Goal: Task Accomplishment & Management: Use online tool/utility

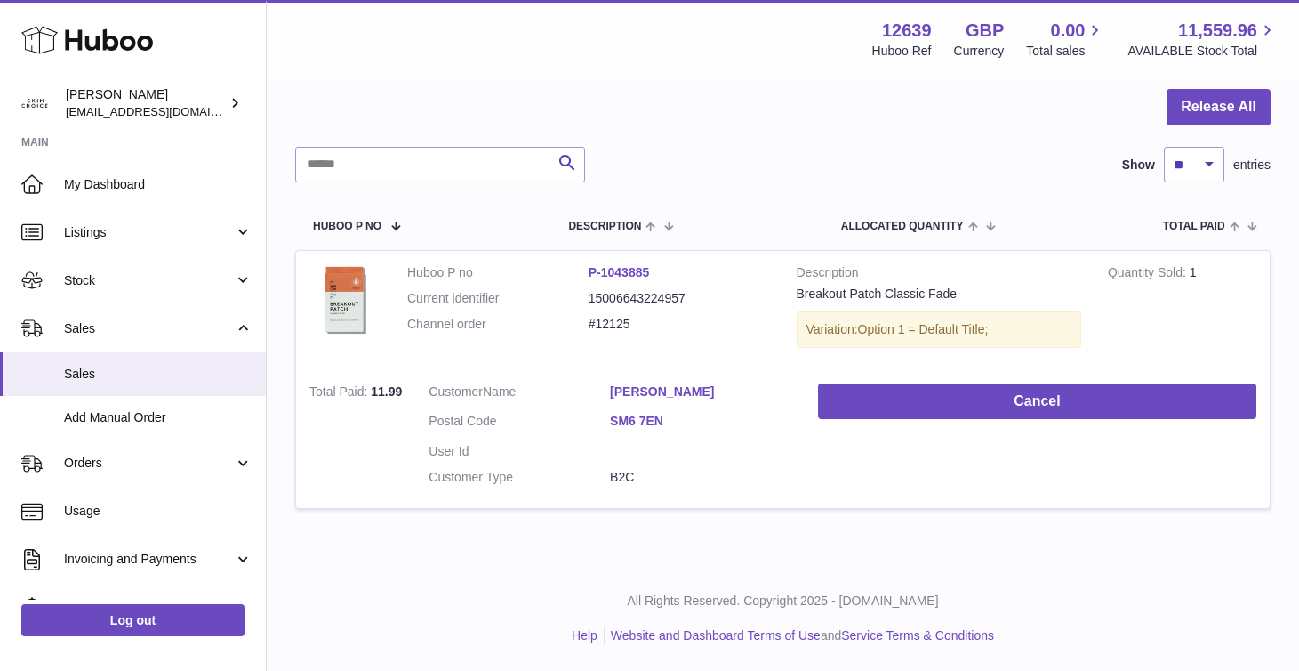
scroll to position [14, 0]
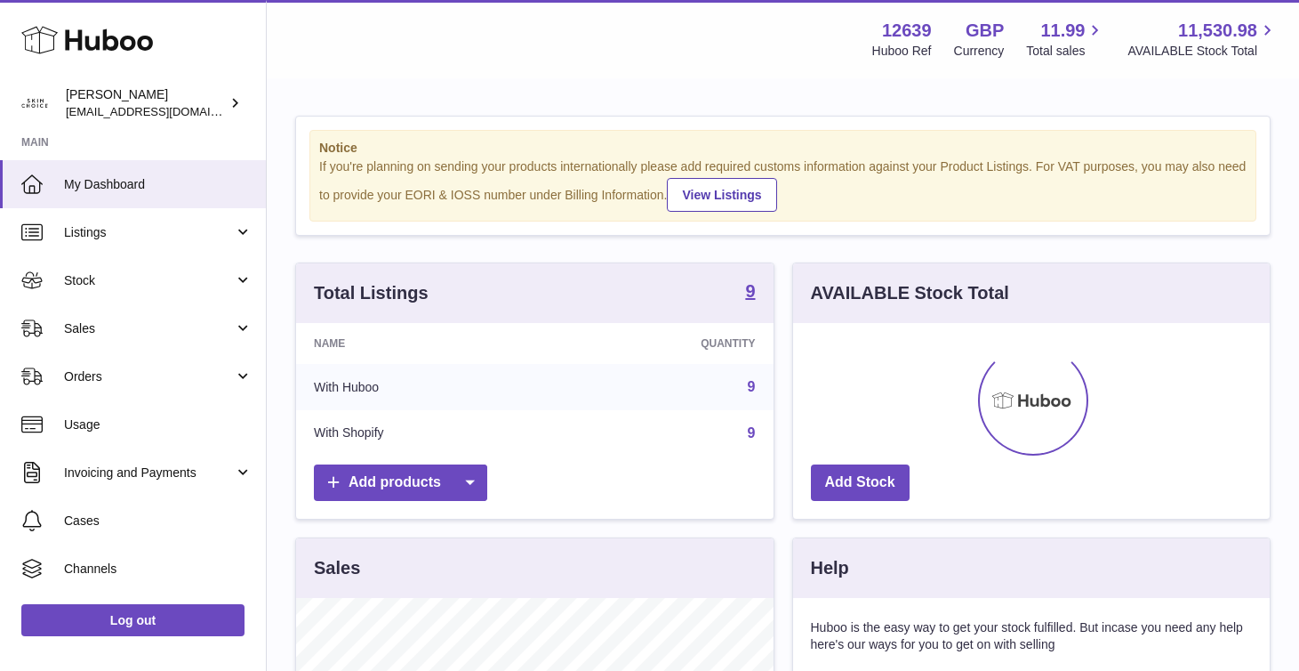
scroll to position [277, 477]
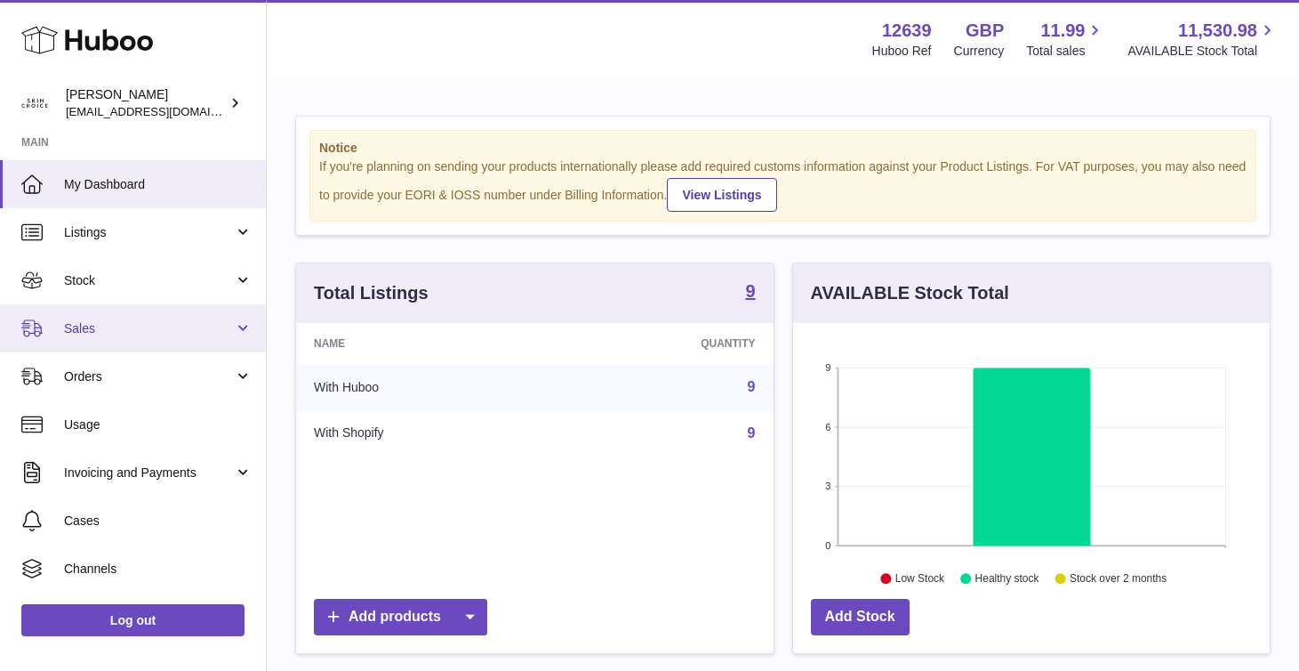
click at [216, 320] on span "Sales" at bounding box center [149, 328] width 170 height 17
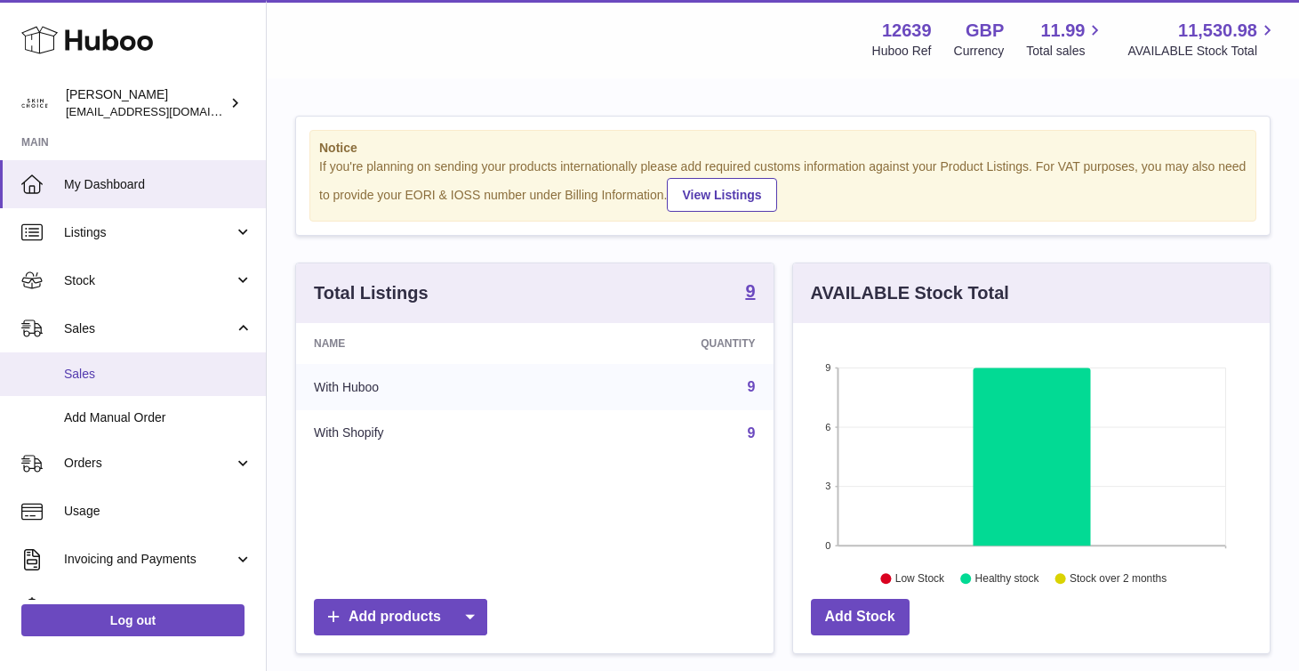
click at [208, 363] on link "Sales" at bounding box center [133, 374] width 266 height 44
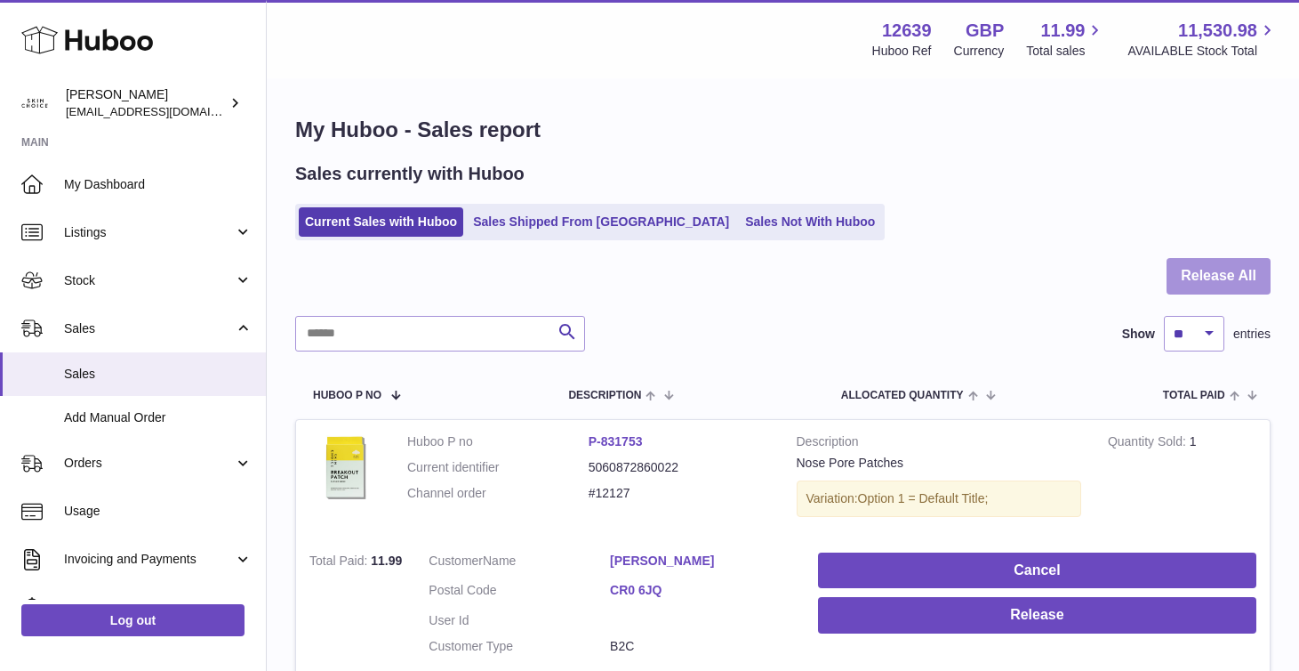
click at [1238, 269] on button "Release All" at bounding box center [1219, 276] width 104 height 36
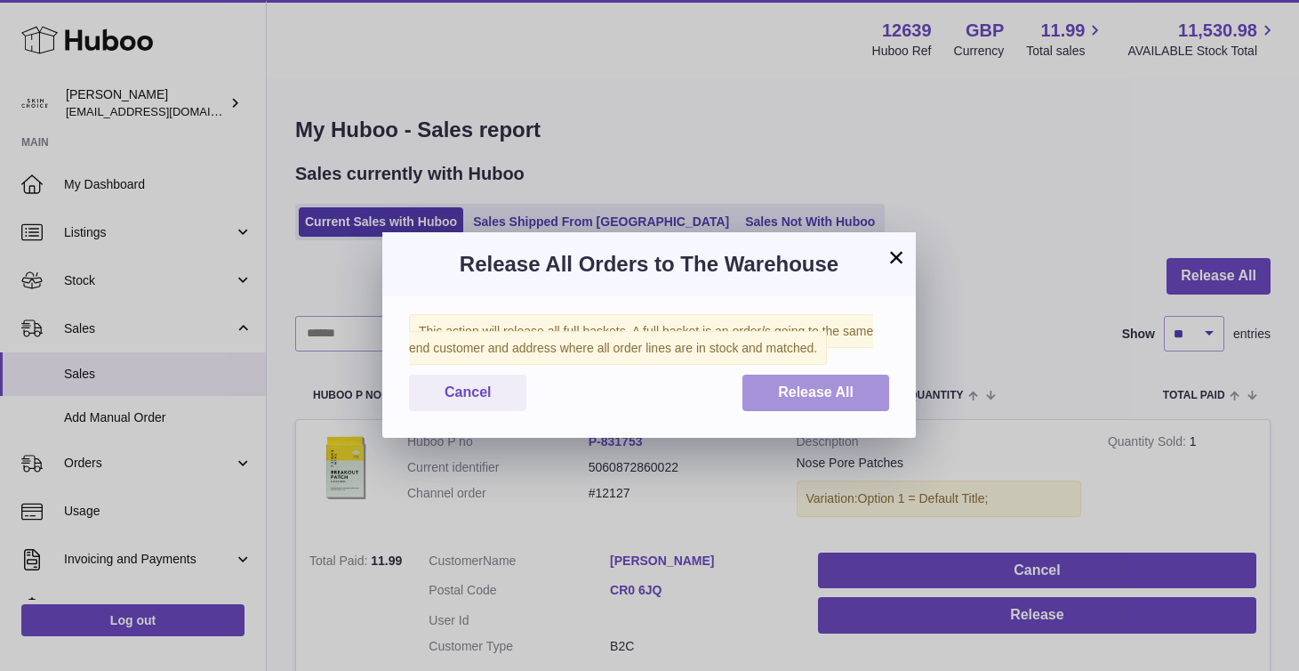
click at [822, 406] on button "Release All" at bounding box center [816, 392] width 147 height 36
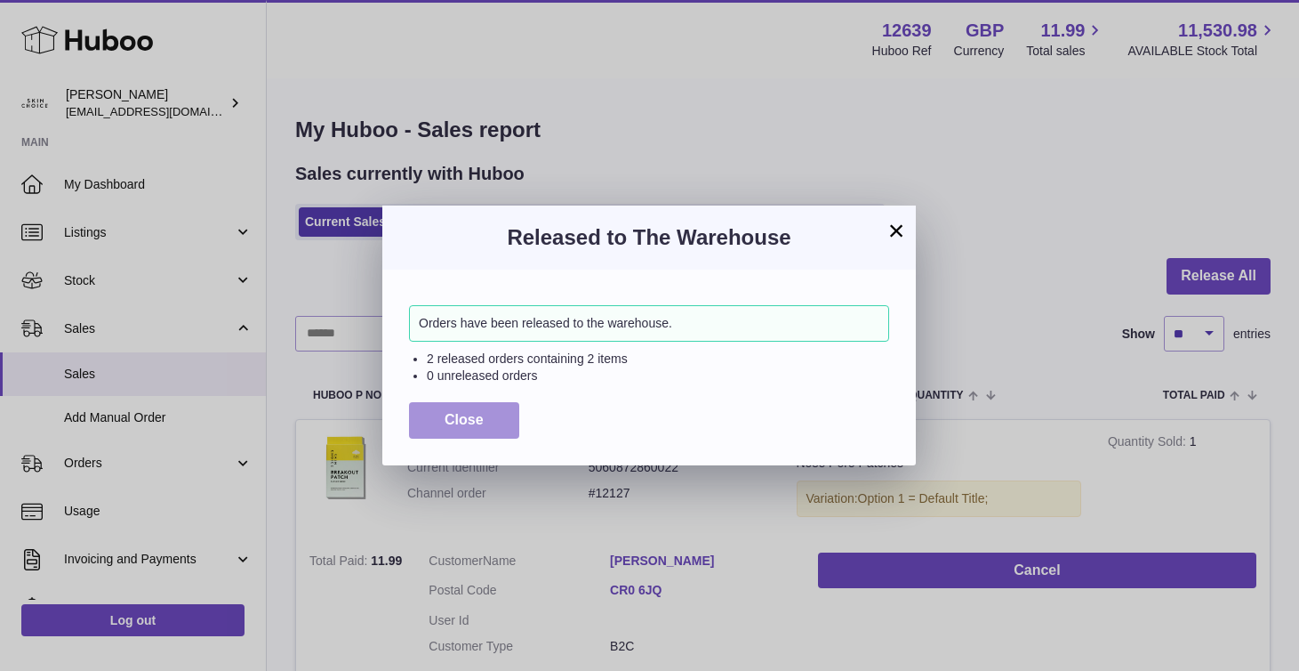
click at [509, 416] on button "Close" at bounding box center [464, 420] width 110 height 36
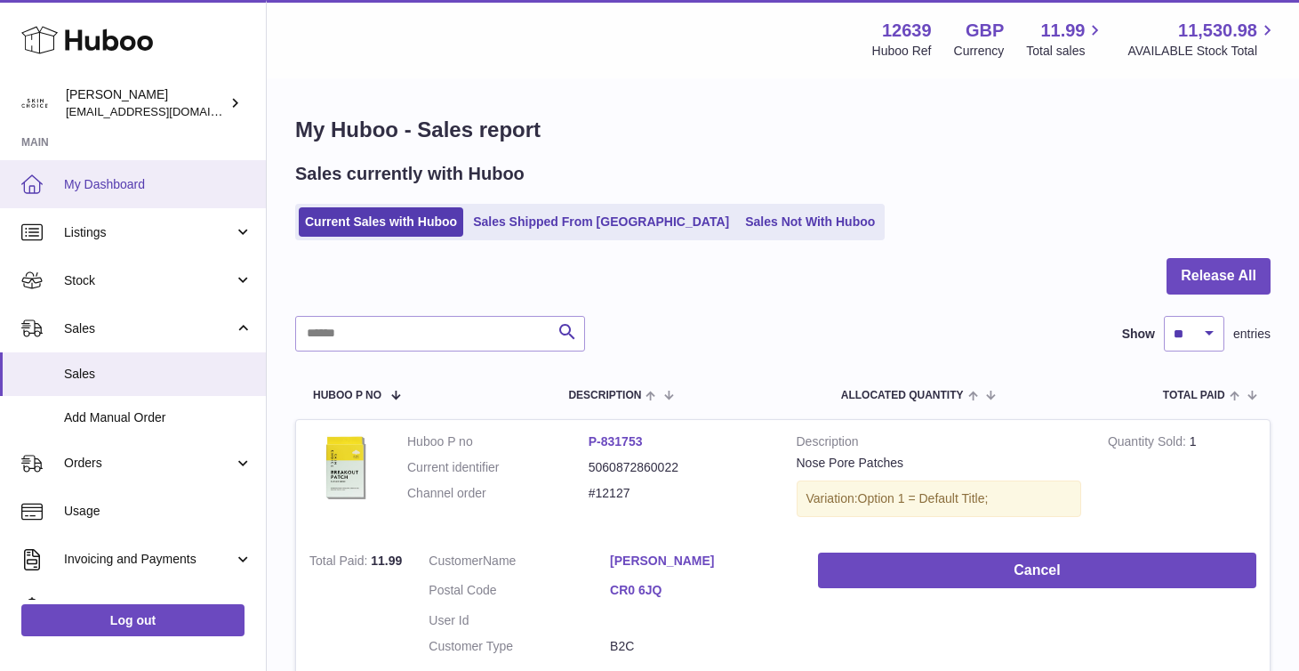
click at [196, 199] on link "My Dashboard" at bounding box center [133, 184] width 266 height 48
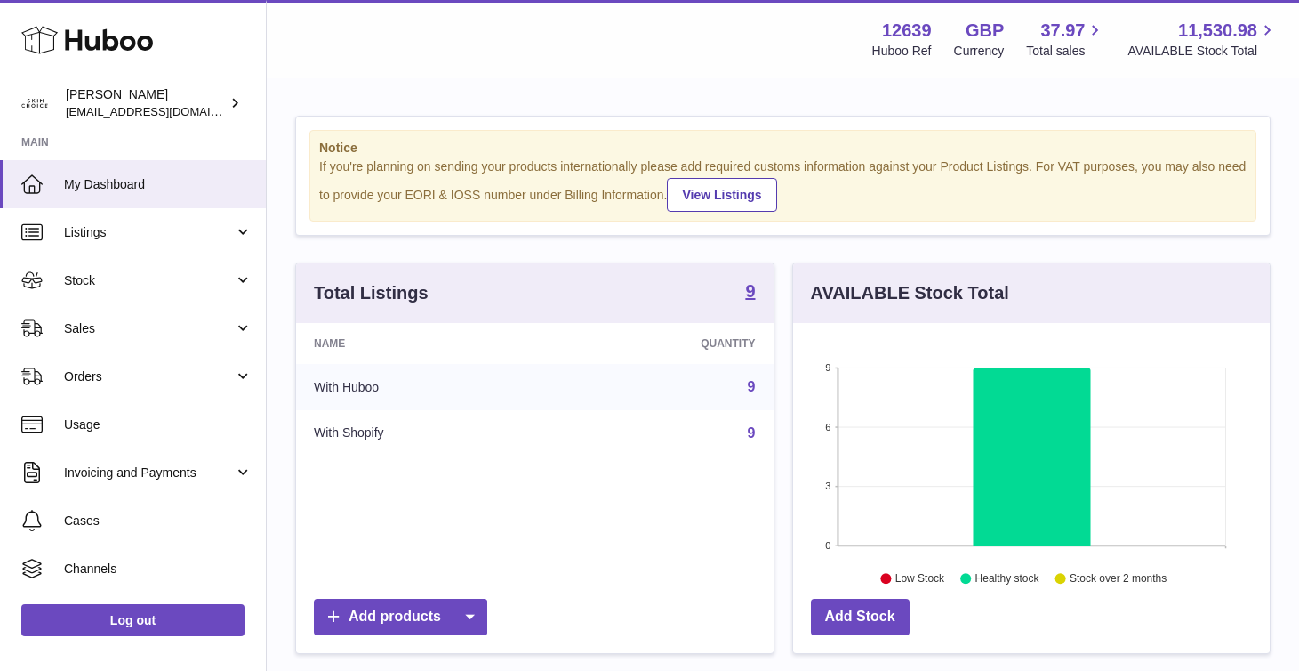
scroll to position [277, 477]
